Goal: Find specific page/section: Find specific page/section

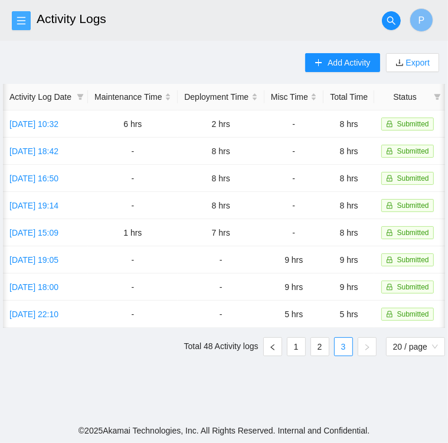
click at [22, 19] on icon "menu" at bounding box center [21, 20] width 9 height 9
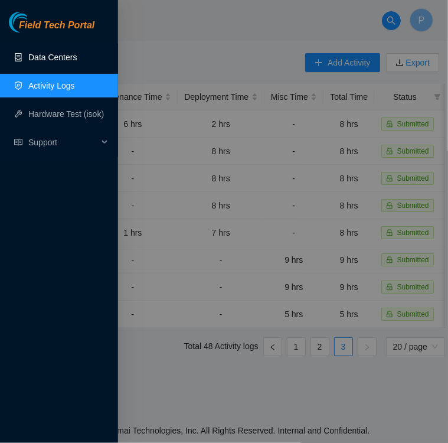
click at [61, 57] on link "Data Centers" at bounding box center [52, 57] width 48 height 9
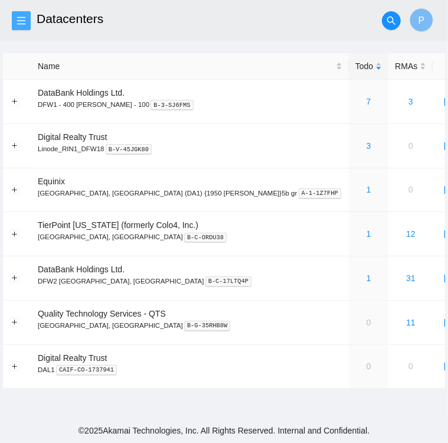
click at [17, 21] on icon "menu" at bounding box center [21, 20] width 9 height 9
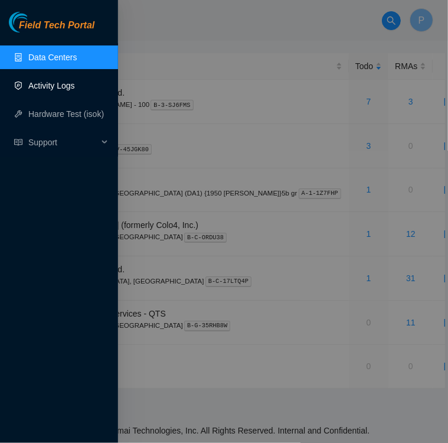
click at [43, 85] on link "Activity Logs" at bounding box center [51, 85] width 47 height 9
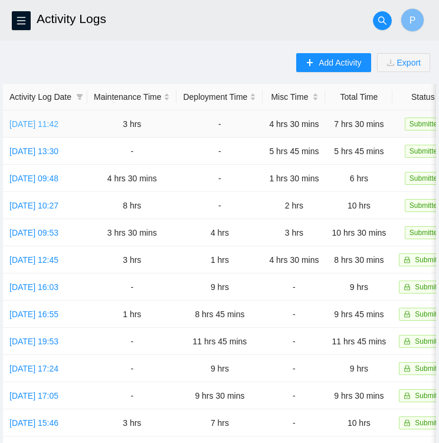
click at [45, 126] on link "Fri, 29 Aug 2025 11:42" at bounding box center [33, 123] width 49 height 9
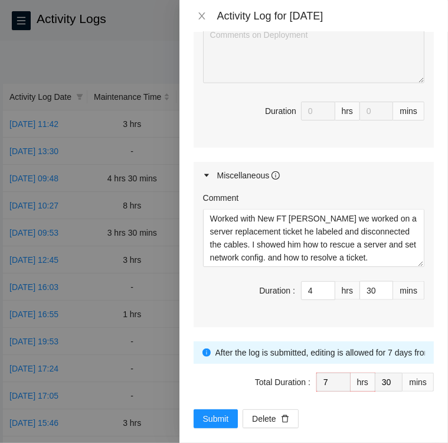
scroll to position [672, 0]
